Goal: Communication & Community: Participate in discussion

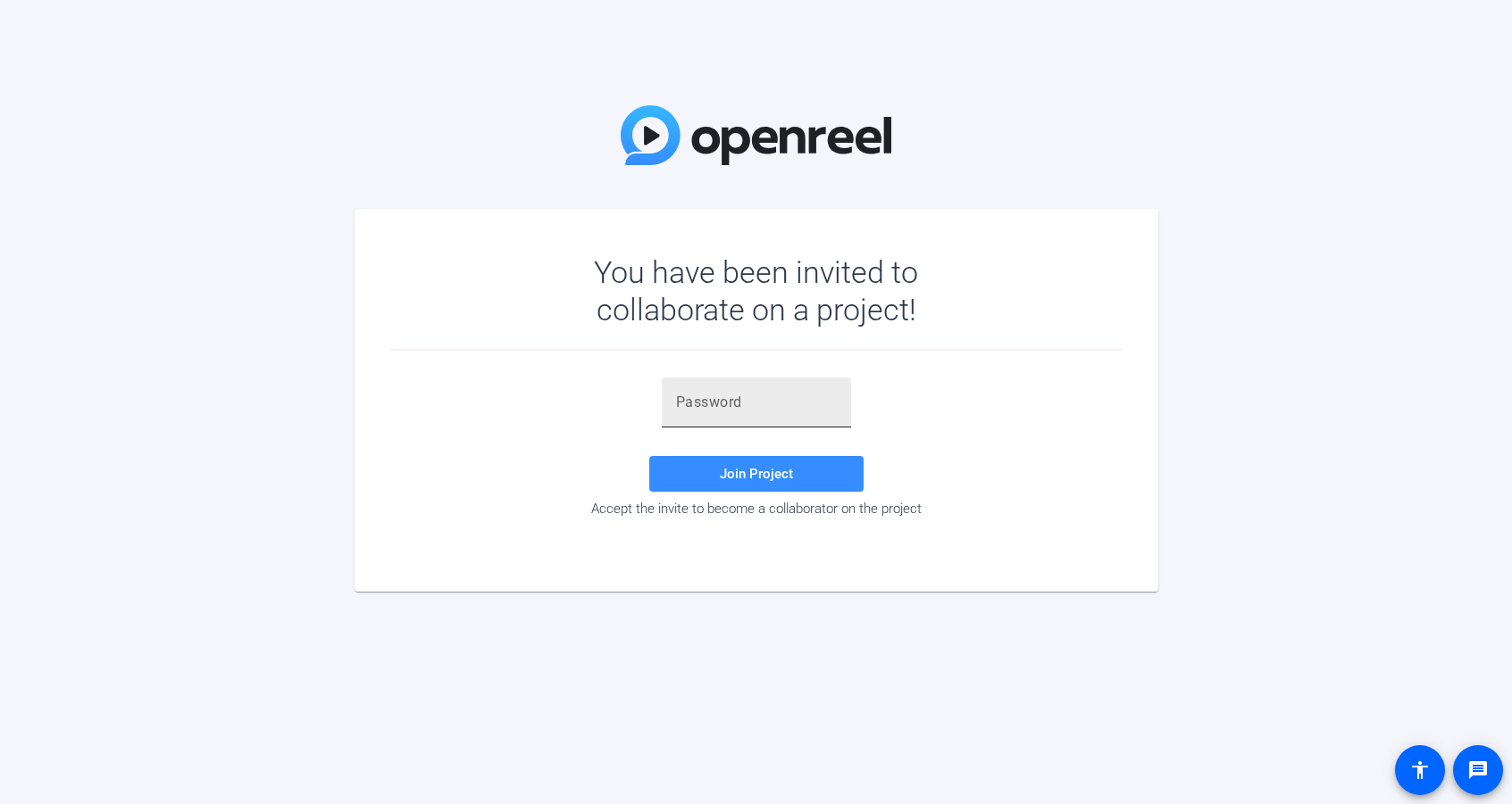
click at [688, 400] on input "text" at bounding box center [756, 402] width 161 height 22
paste input "}SOGyK"
type input "}SOGyK"
click at [757, 466] on span "Join Project" at bounding box center [757, 474] width 74 height 16
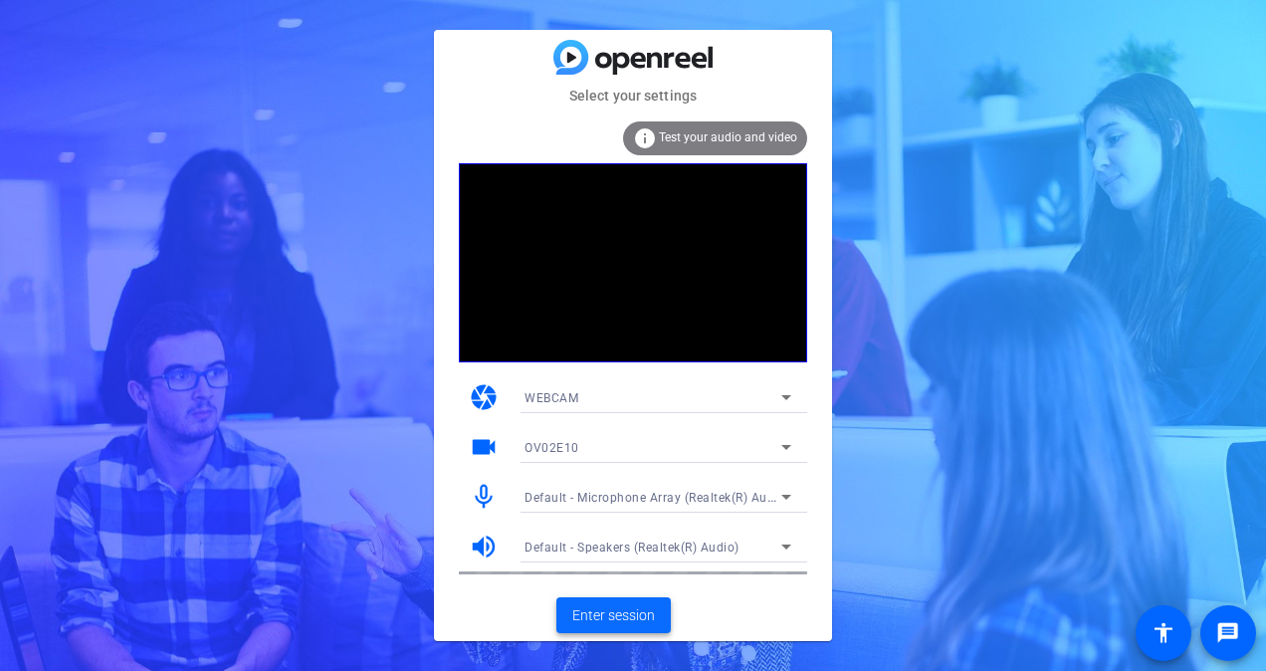
click at [611, 607] on span "Enter session" at bounding box center [614, 615] width 83 height 21
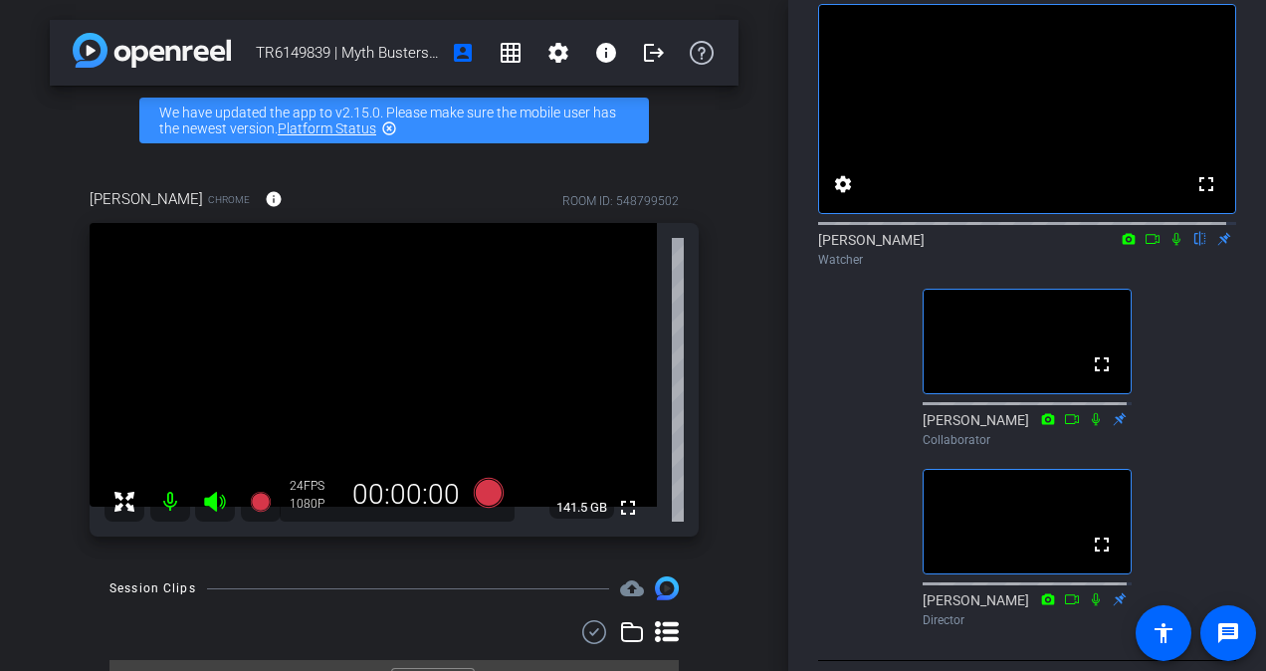
scroll to position [100, 0]
click at [1173, 246] on icon at bounding box center [1177, 239] width 8 height 13
click at [1172, 246] on icon at bounding box center [1177, 239] width 11 height 13
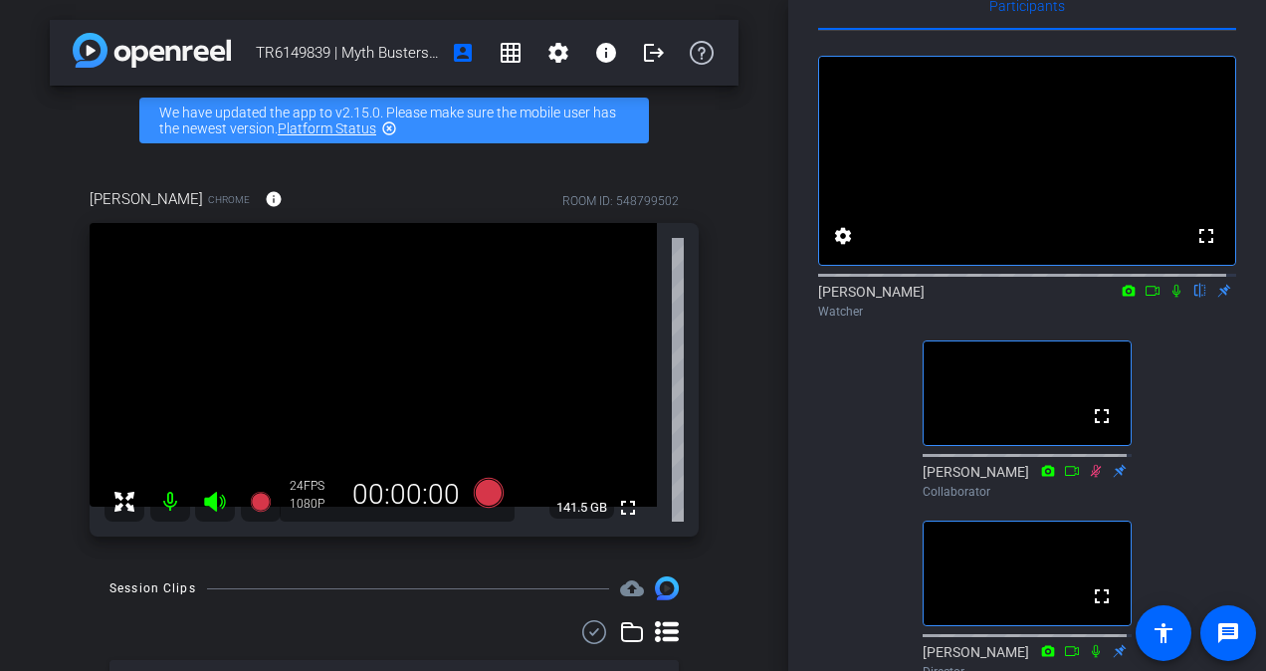
scroll to position [147, 0]
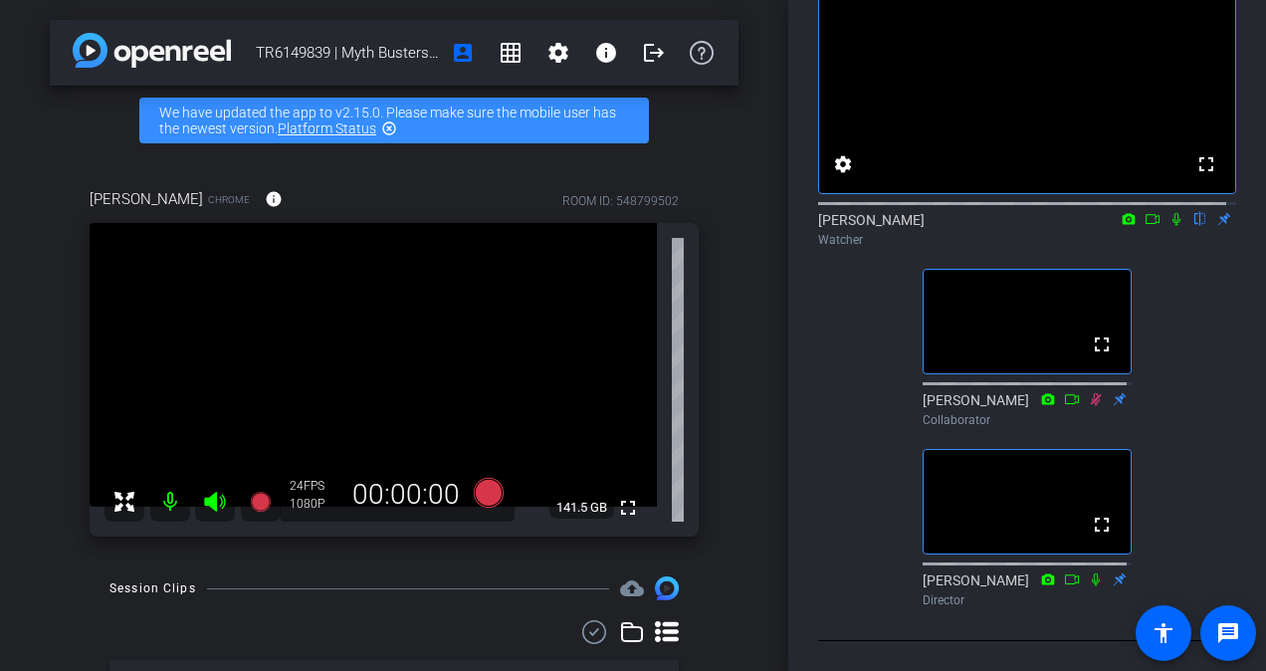
click at [1169, 213] on icon at bounding box center [1177, 219] width 16 height 14
click at [1145, 216] on icon at bounding box center [1153, 219] width 16 height 14
drag, startPoint x: 1191, startPoint y: 209, endPoint x: 1203, endPoint y: 260, distance: 52.2
click at [1193, 212] on icon at bounding box center [1201, 219] width 16 height 14
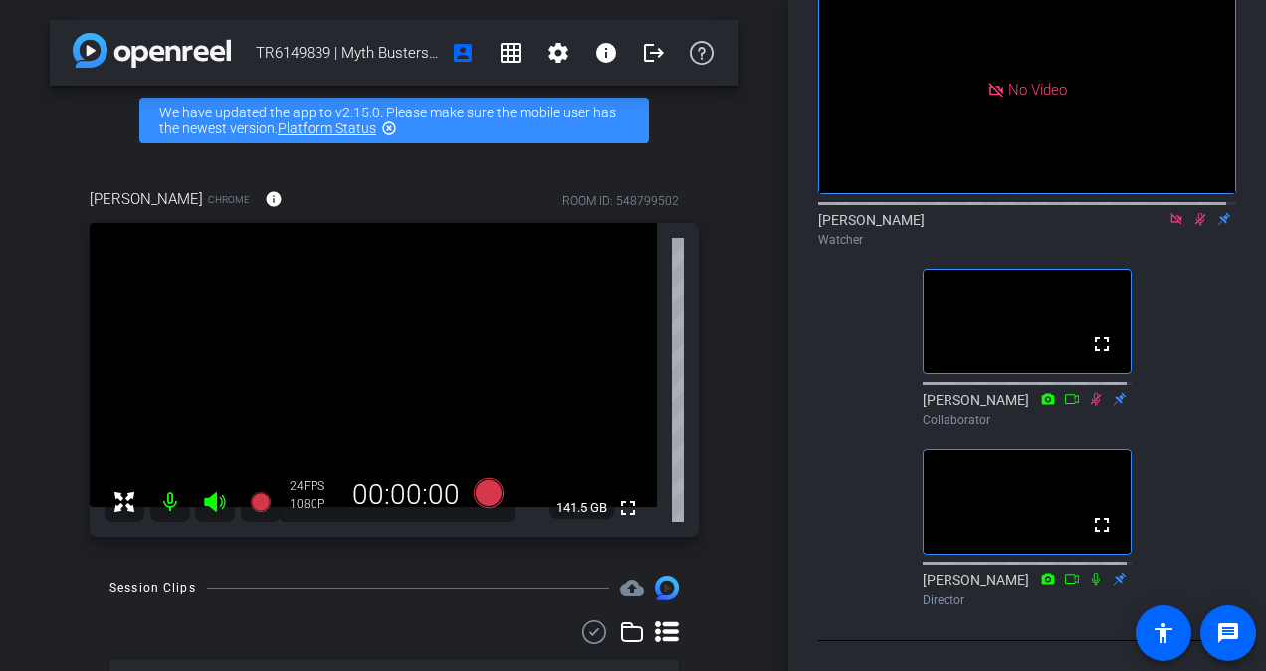
click at [1193, 212] on icon at bounding box center [1201, 219] width 16 height 14
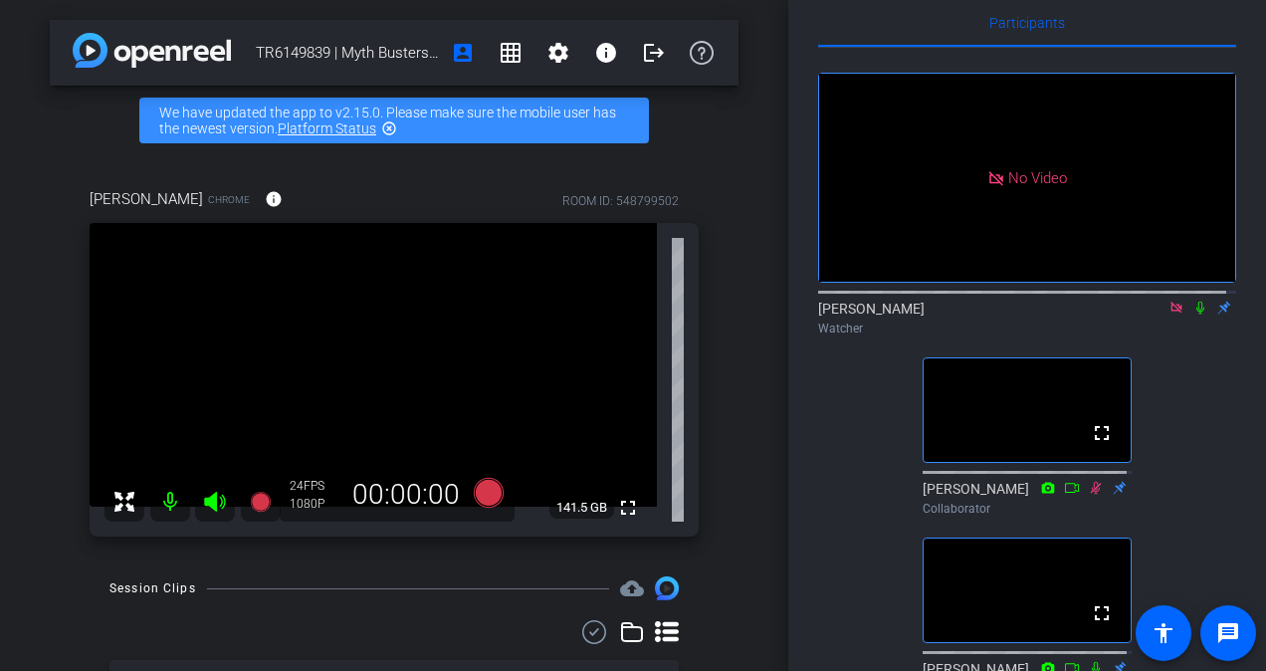
scroll to position [0, 0]
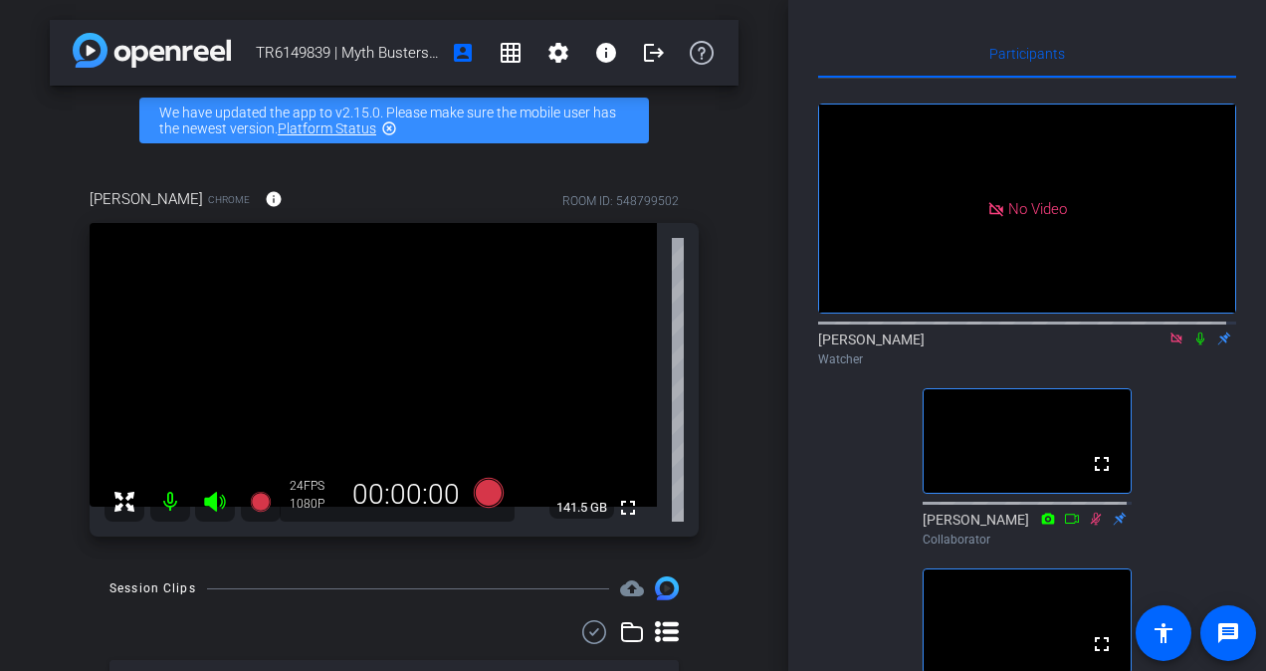
click at [1193, 345] on icon at bounding box center [1201, 339] width 16 height 14
drag, startPoint x: 1190, startPoint y: 358, endPoint x: 1188, endPoint y: 369, distance: 11.1
click at [1196, 345] on icon at bounding box center [1201, 339] width 11 height 13
click at [1193, 345] on icon at bounding box center [1201, 339] width 16 height 14
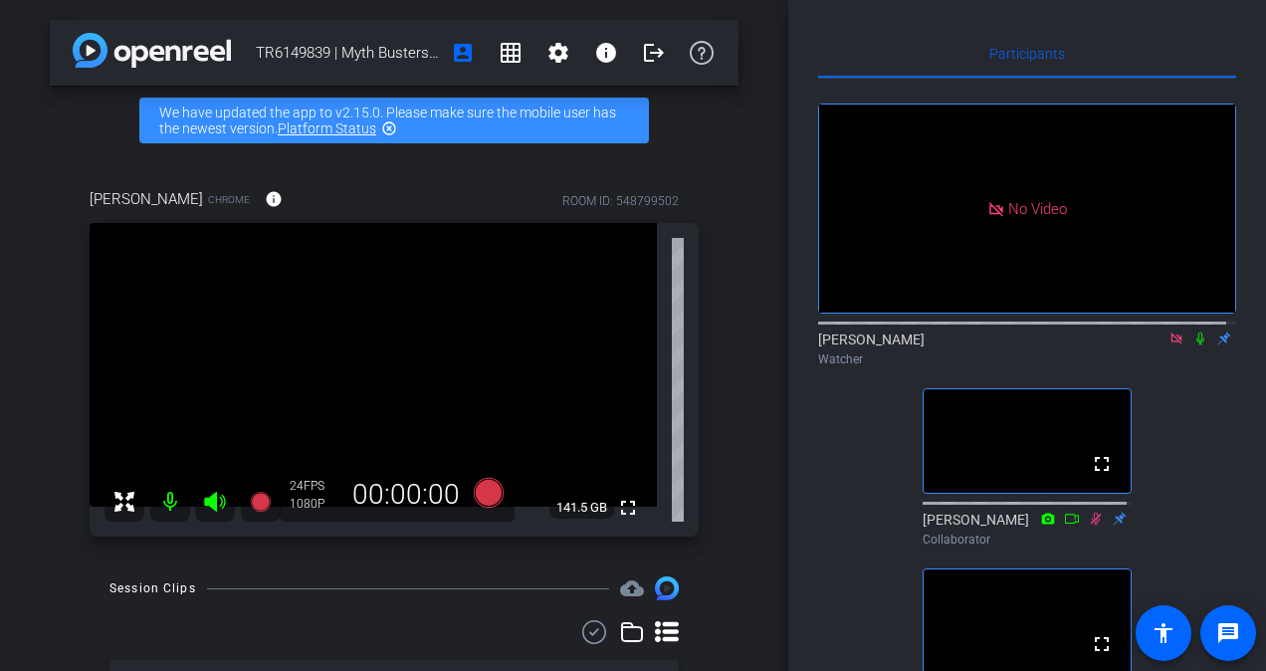
click at [1196, 345] on icon at bounding box center [1201, 339] width 16 height 14
click at [1169, 345] on icon at bounding box center [1177, 339] width 16 height 14
